Goal: Task Accomplishment & Management: Use online tool/utility

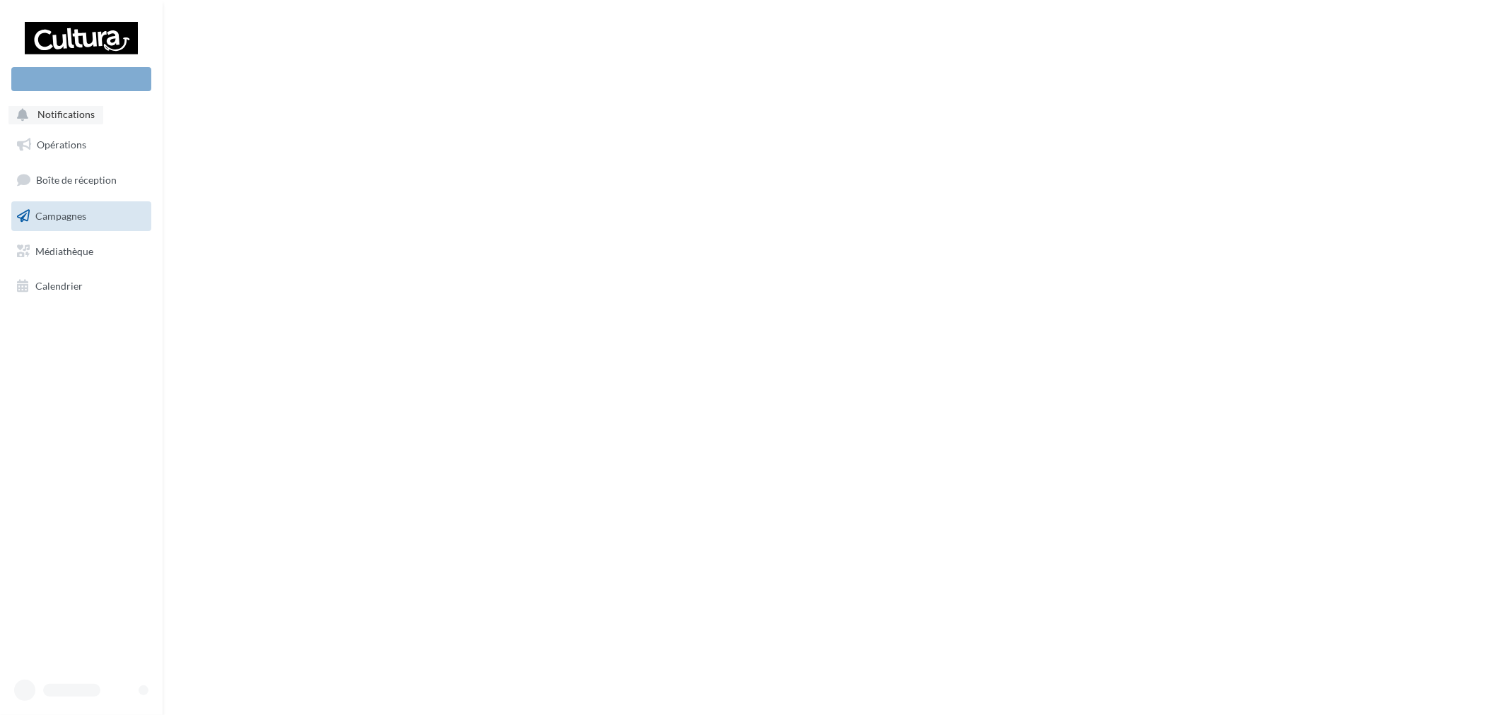
click at [80, 109] on span "Notifications" at bounding box center [65, 115] width 57 height 12
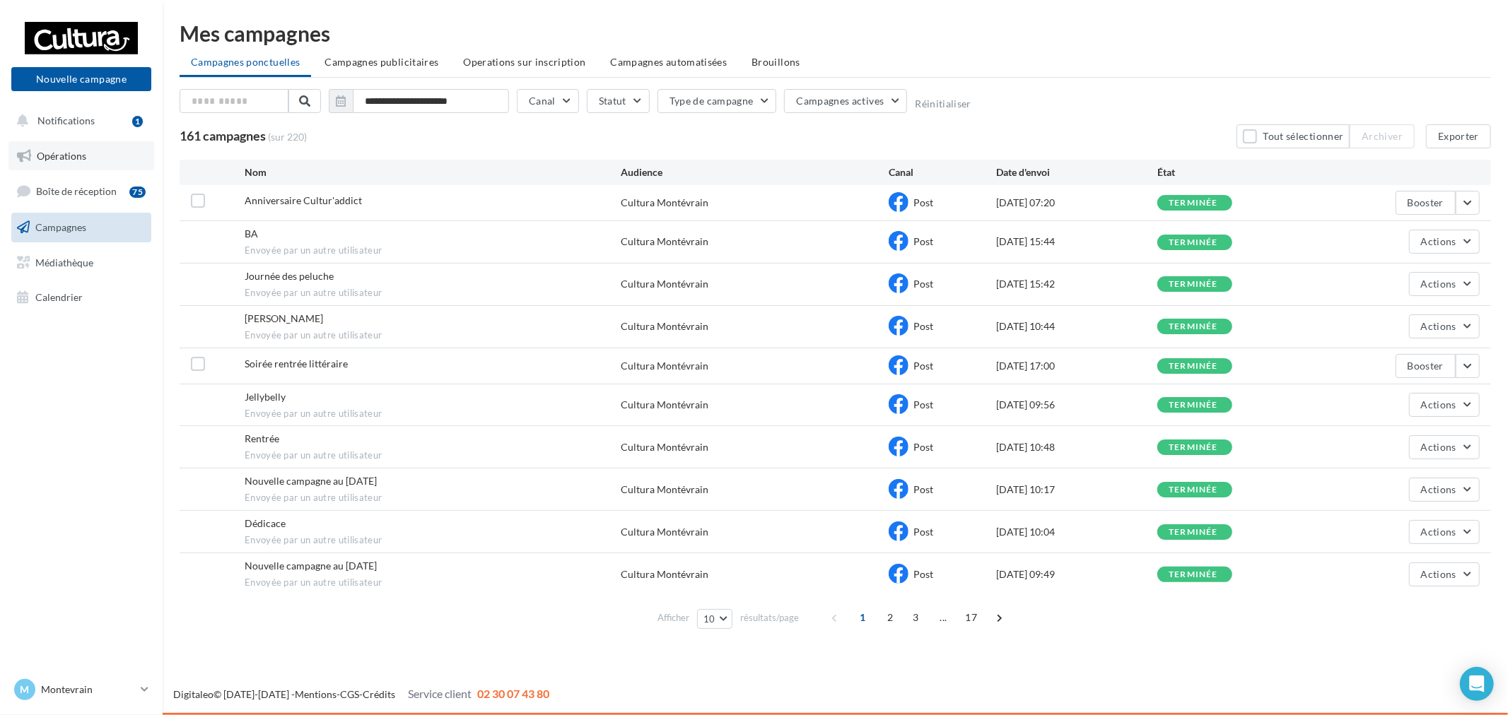
click at [85, 141] on link "Opérations" at bounding box center [81, 156] width 146 height 30
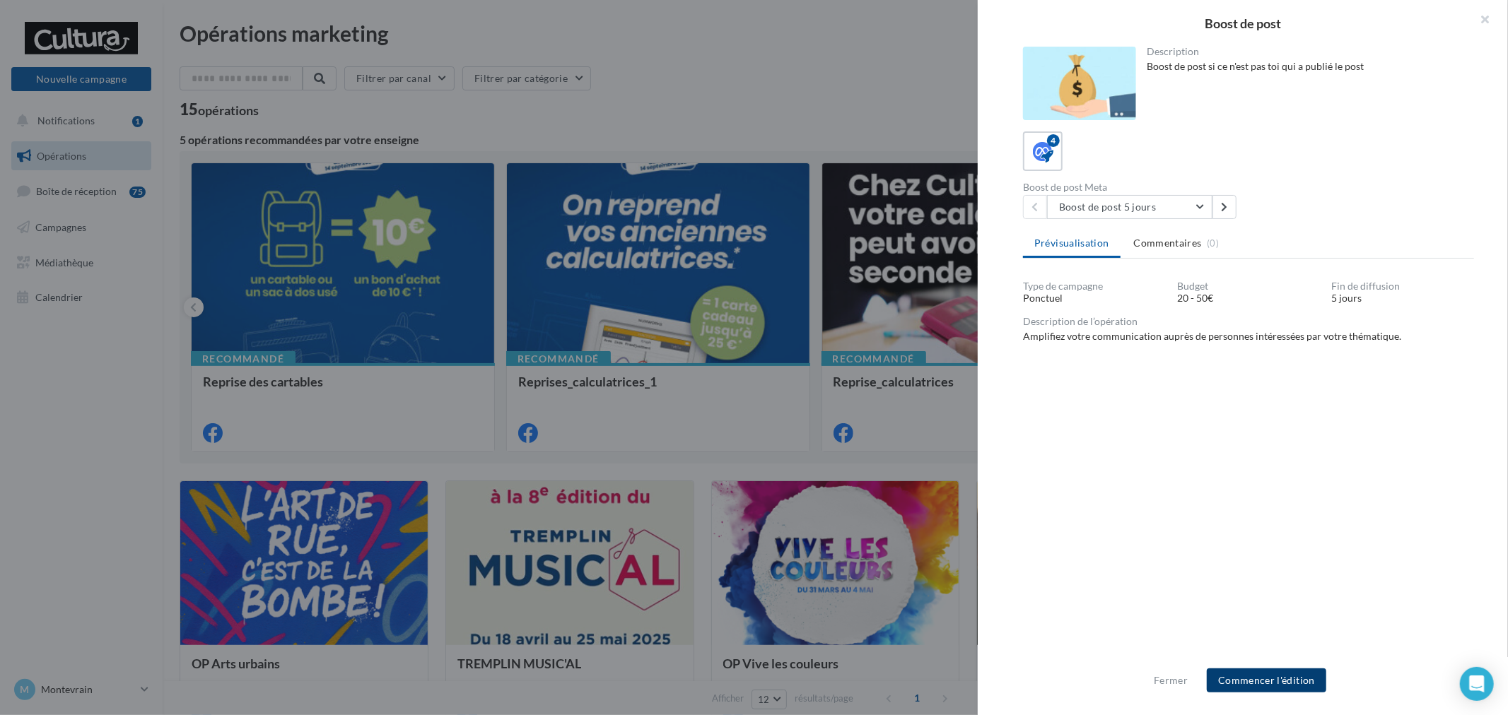
click at [1261, 682] on button "Commencer l'édition" at bounding box center [1266, 681] width 119 height 24
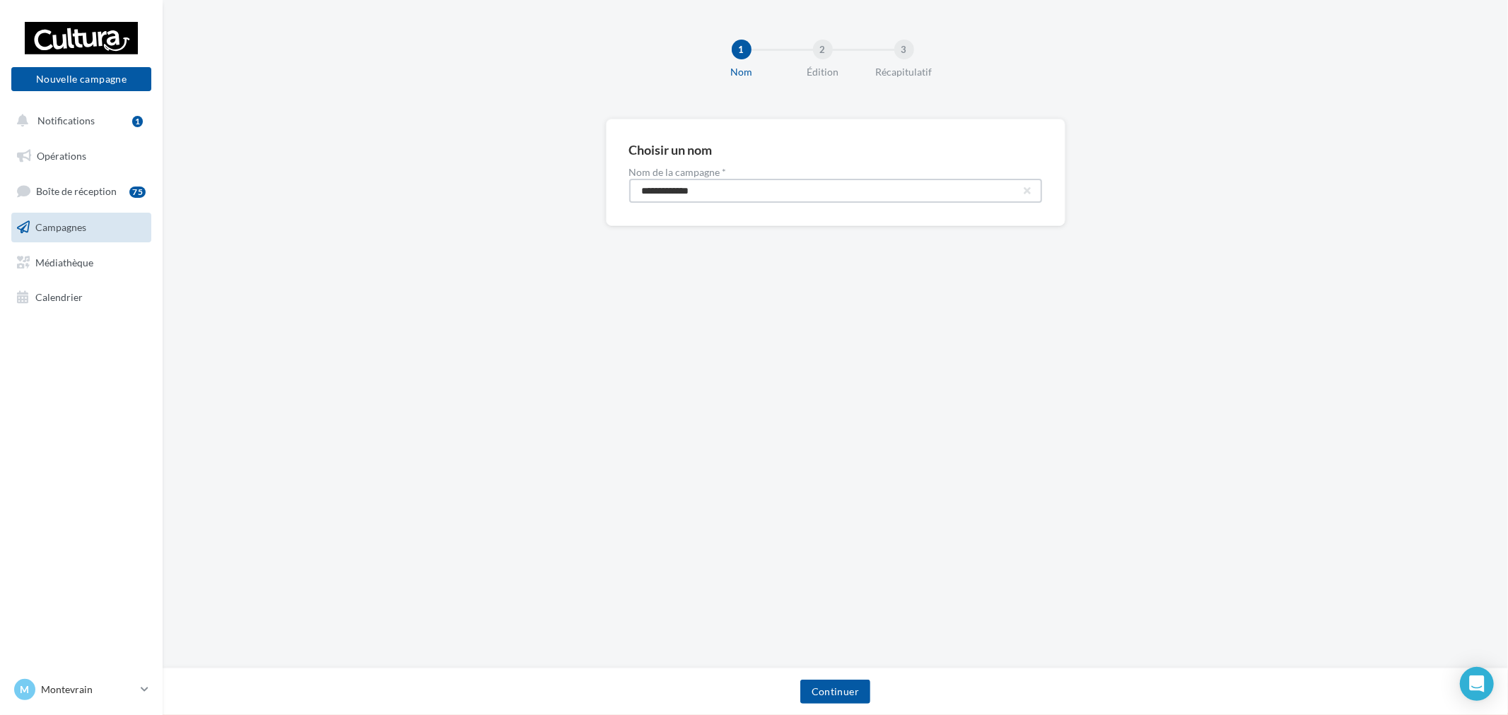
drag, startPoint x: 783, startPoint y: 192, endPoint x: 334, endPoint y: 165, distance: 450.5
click at [334, 165] on div "**********" at bounding box center [835, 195] width 1345 height 153
paste input "****"
type input "**********"
click at [830, 682] on button "Continuer" at bounding box center [835, 692] width 70 height 24
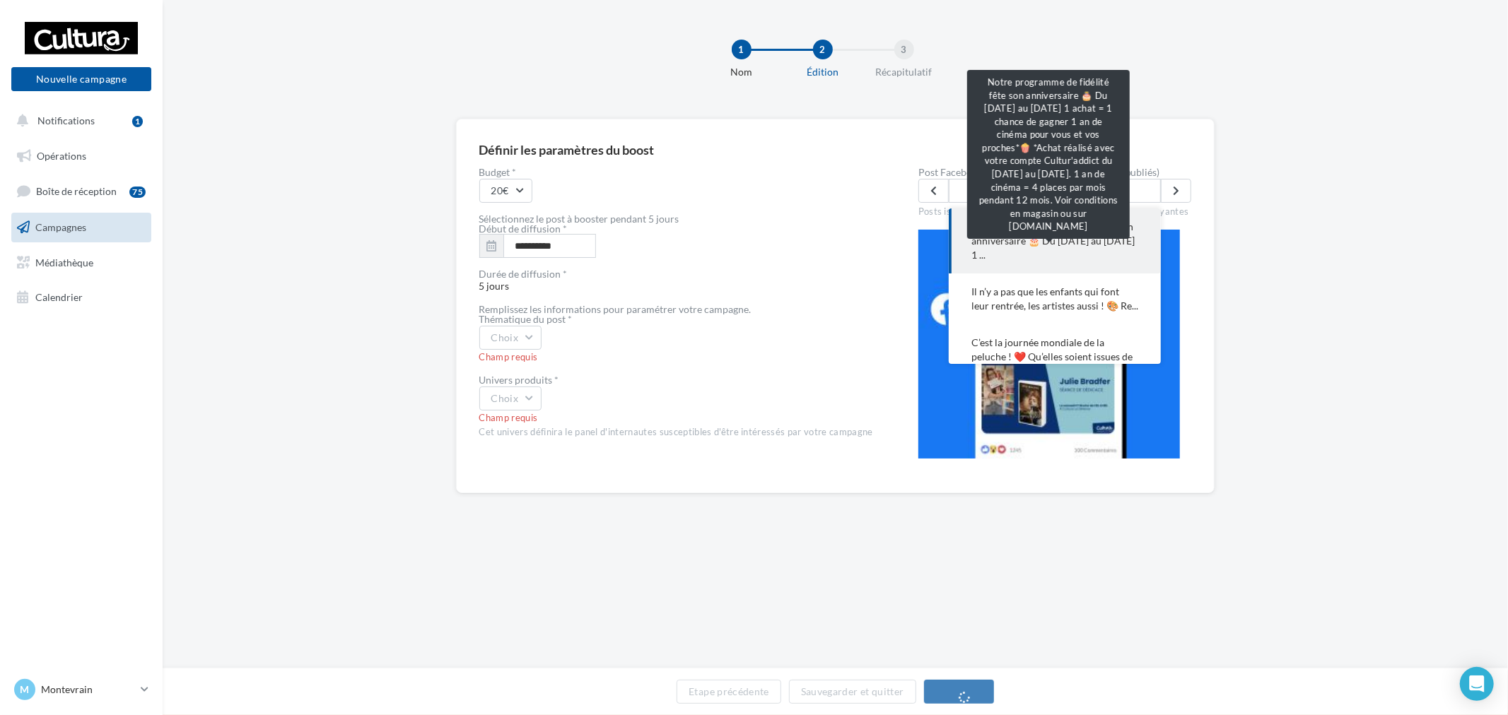
click at [1068, 249] on span "Notre programme de fidélité fête son anniversaire 🎂 Du 15 au 28 septembre 1 ..." at bounding box center [1054, 241] width 167 height 42
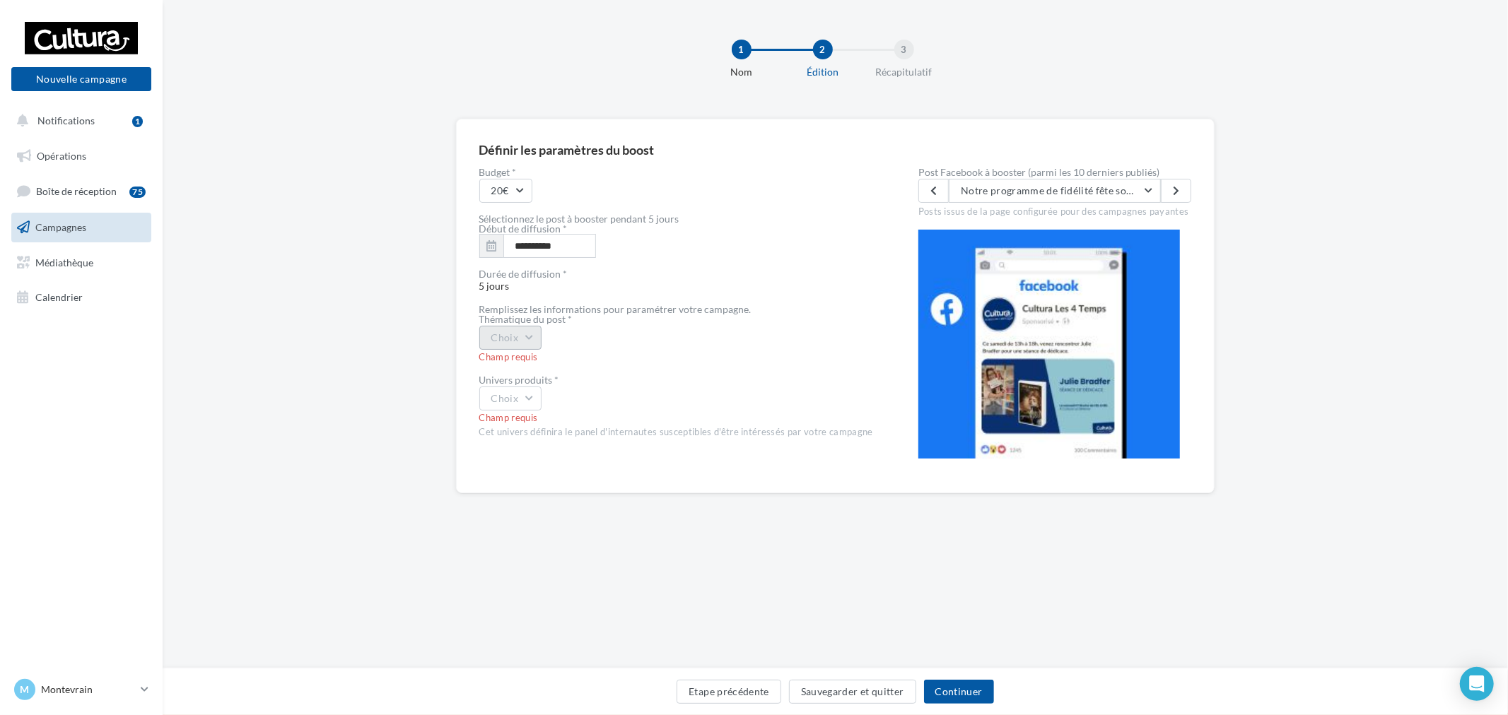
click at [541, 339] on button "Choix" at bounding box center [510, 338] width 63 height 24
drag, startPoint x: 573, startPoint y: 369, endPoint x: 563, endPoint y: 370, distance: 9.3
click at [573, 368] on div "Evènement" at bounding box center [567, 374] width 175 height 37
click at [503, 397] on button "Choix" at bounding box center [510, 399] width 63 height 24
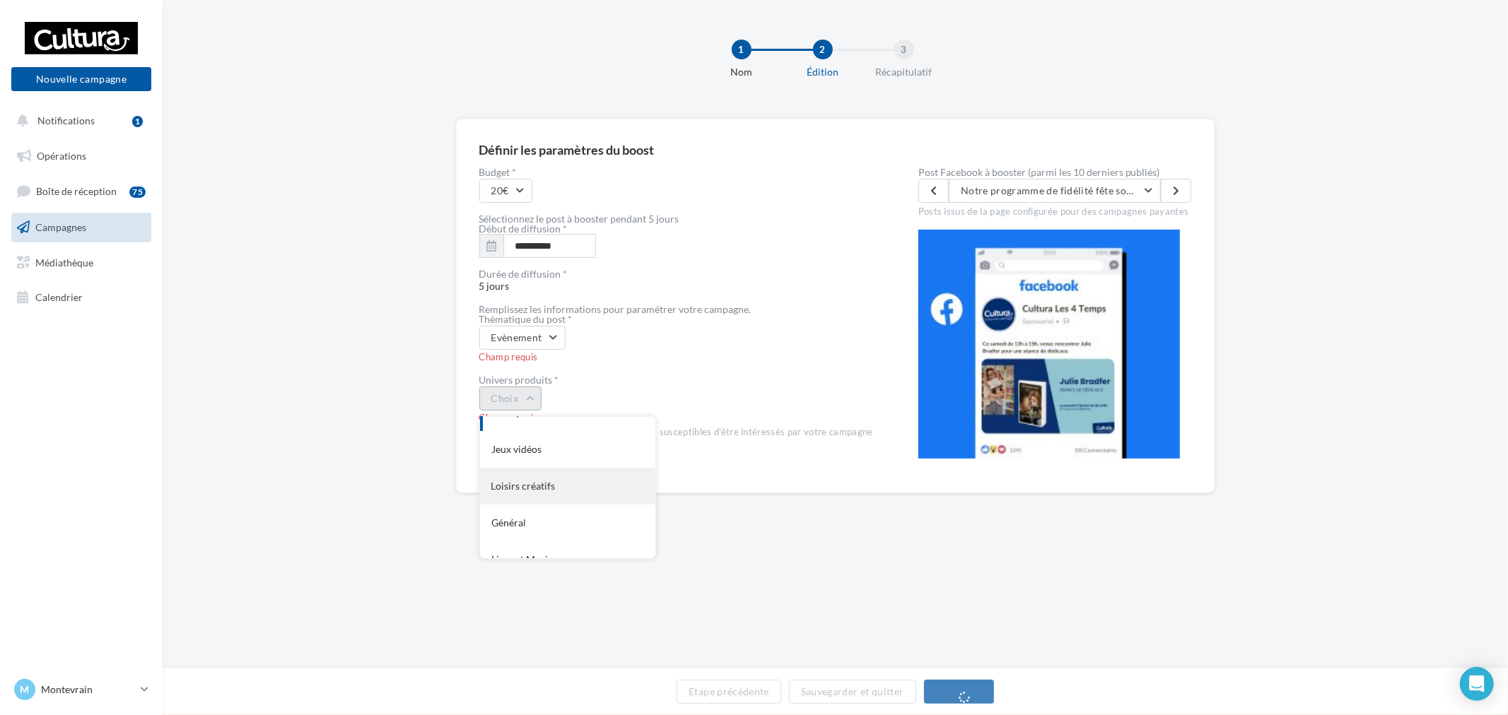
scroll to position [115, 0]
click at [543, 486] on div "Livre et Musique" at bounding box center [567, 504] width 175 height 37
click at [760, 271] on div "Durée de diffusion *" at bounding box center [676, 274] width 394 height 10
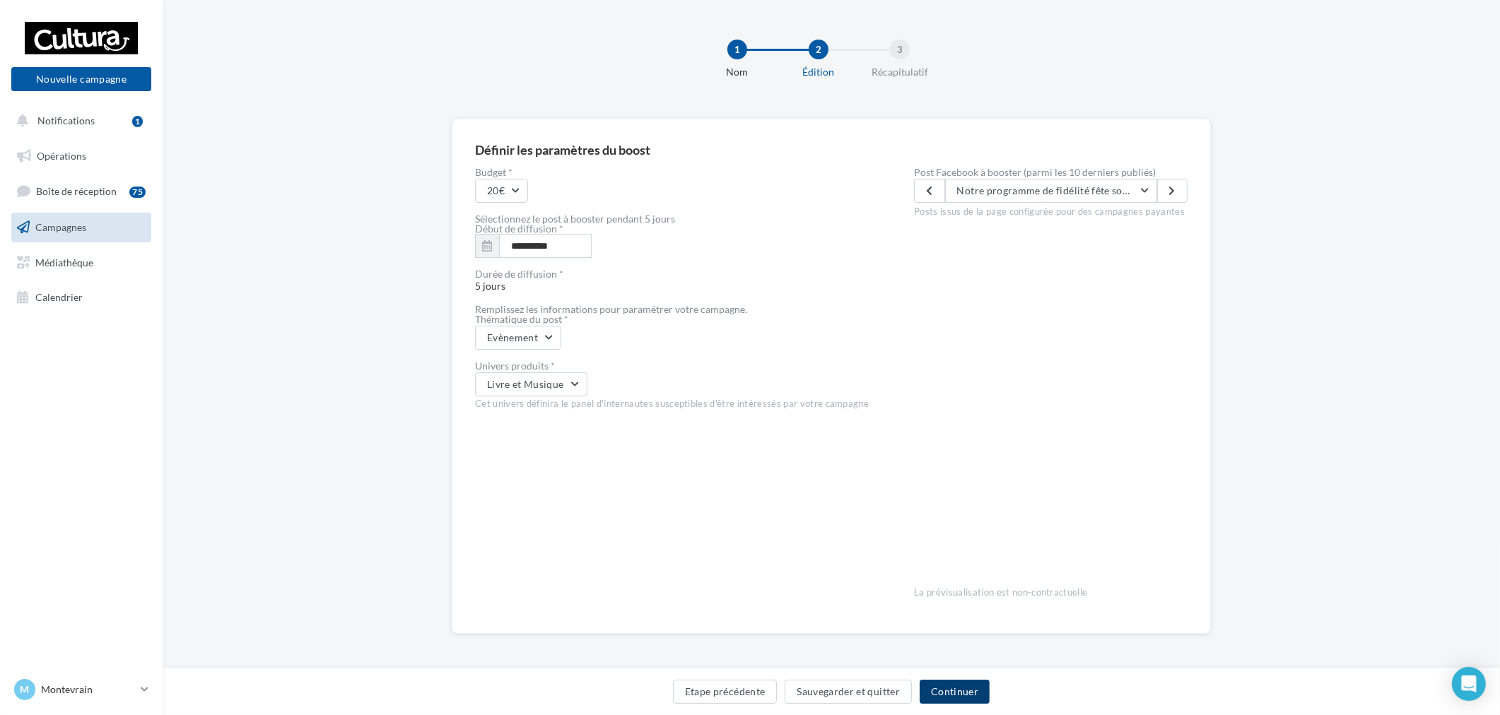
click at [964, 694] on button "Continuer" at bounding box center [955, 692] width 70 height 24
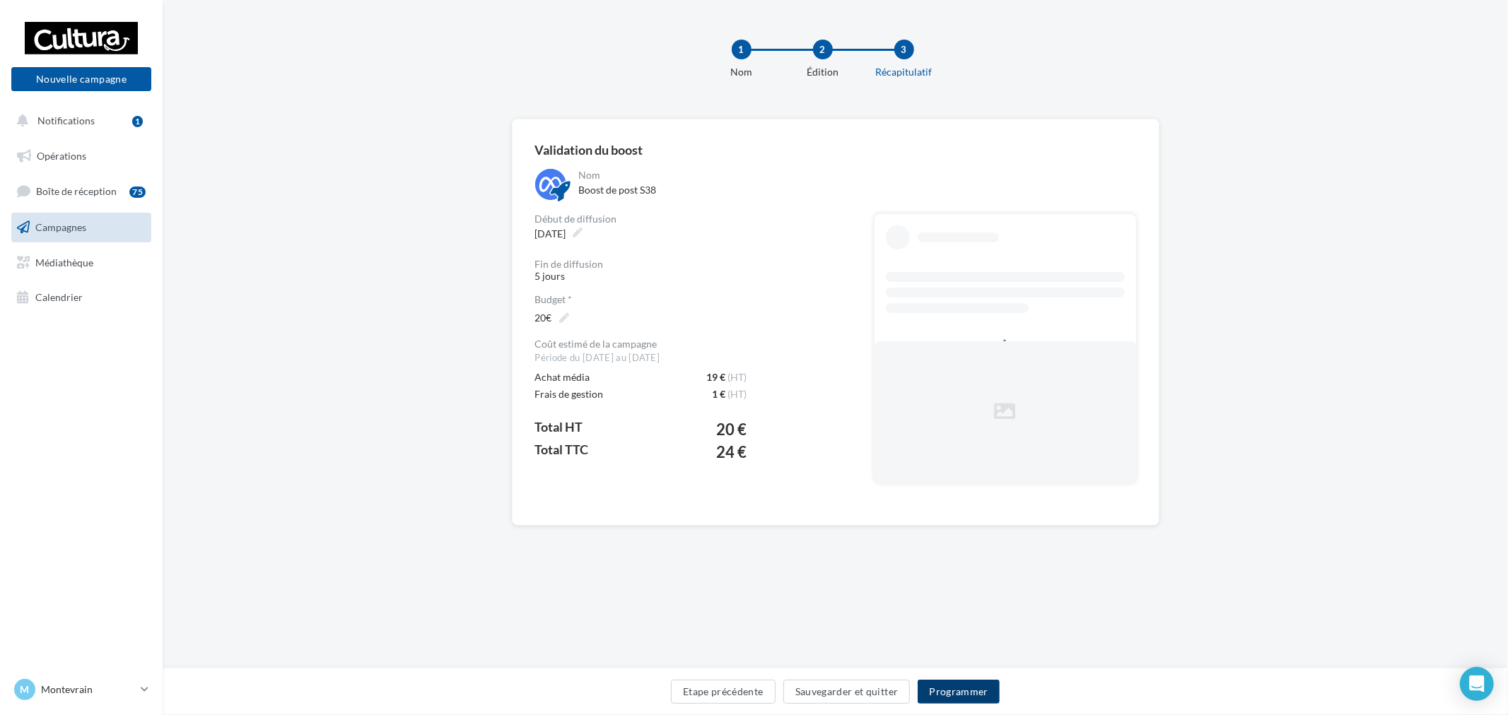
click at [941, 690] on button "Programmer" at bounding box center [959, 692] width 82 height 24
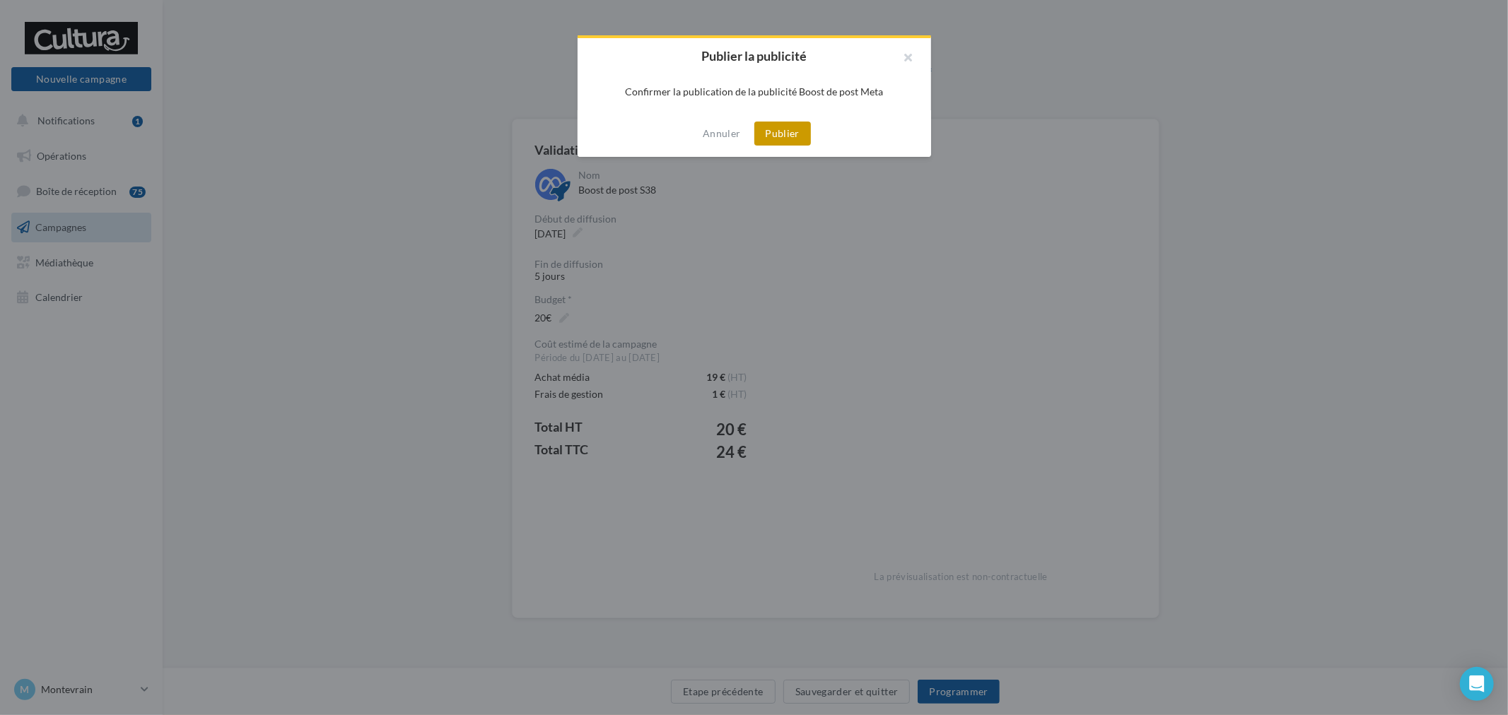
click at [759, 123] on button "Publier" at bounding box center [782, 134] width 57 height 24
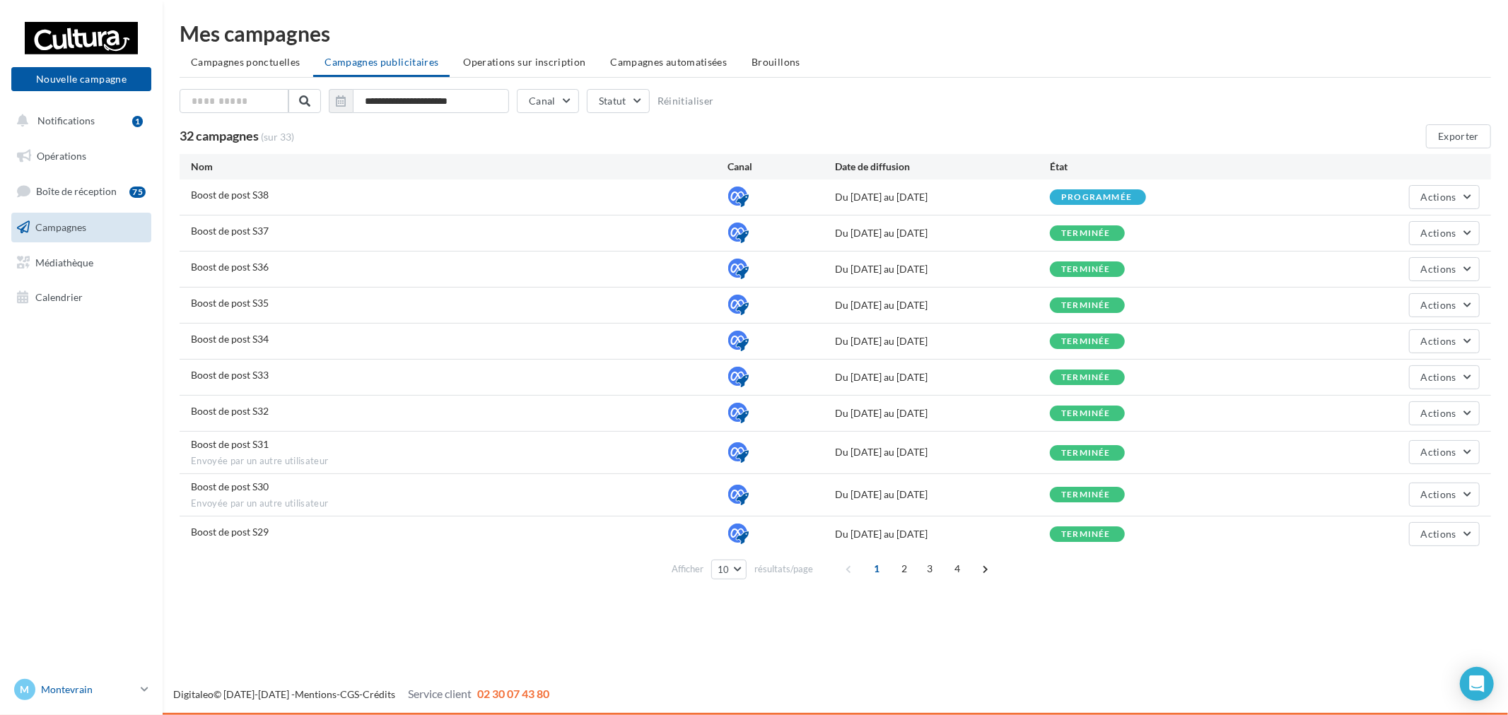
click at [136, 693] on link "M Montevrain r.duriaux2@cultura.fr" at bounding box center [81, 690] width 140 height 27
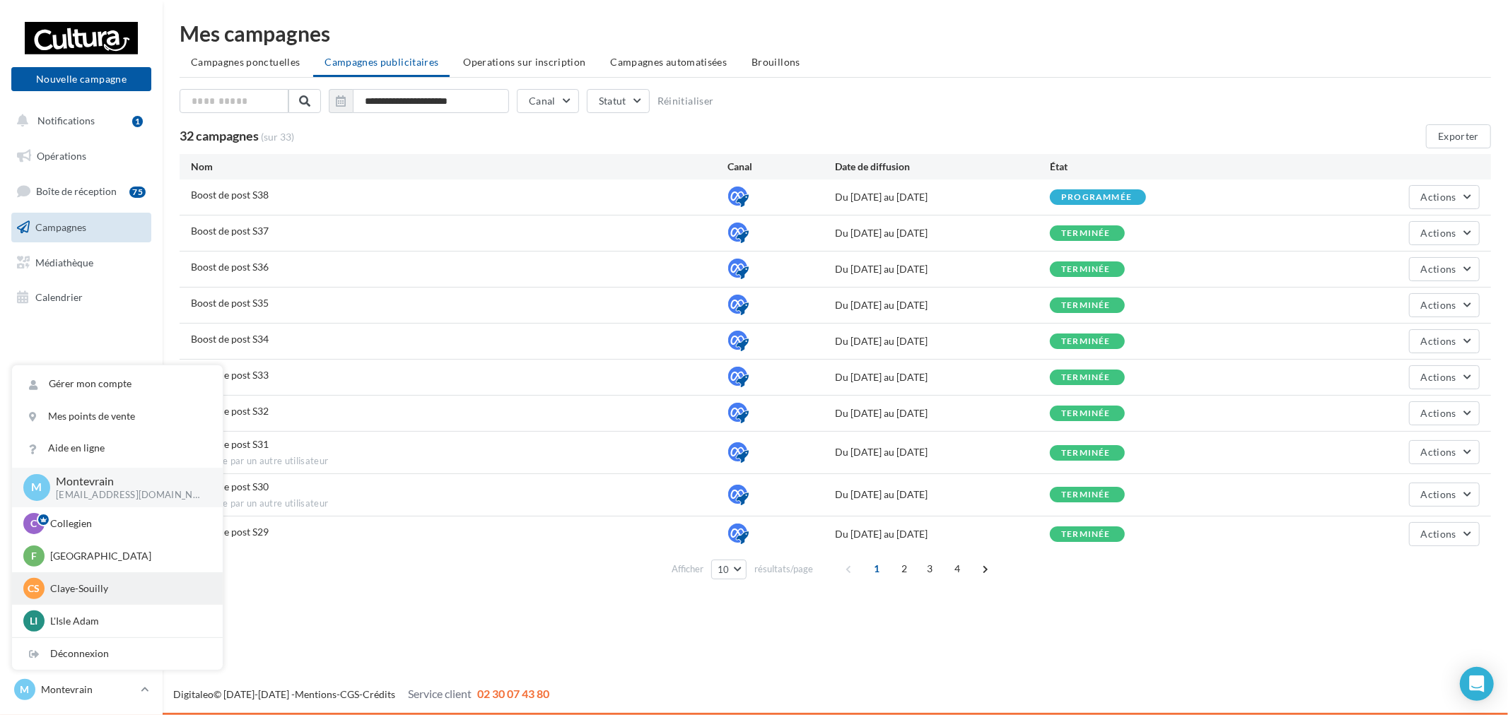
click at [87, 583] on p "Claye-Souilly" at bounding box center [128, 589] width 156 height 14
